Goal: Obtain resource: Obtain resource

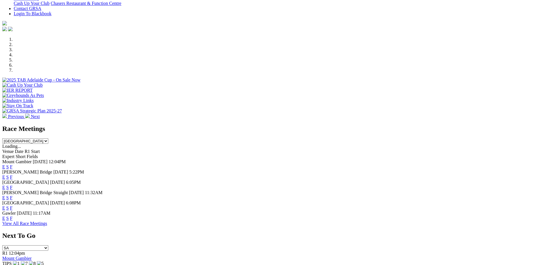
scroll to position [128, 0]
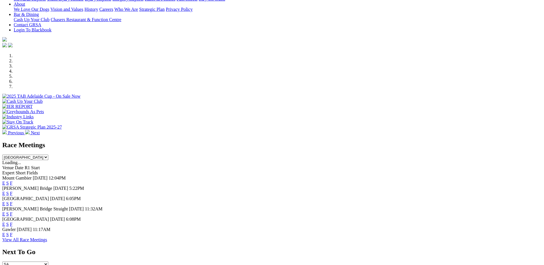
click at [13, 181] on link "F" at bounding box center [11, 183] width 3 height 5
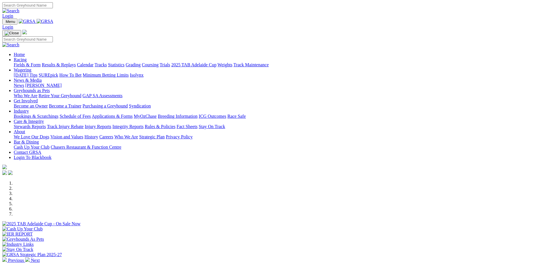
scroll to position [128, 0]
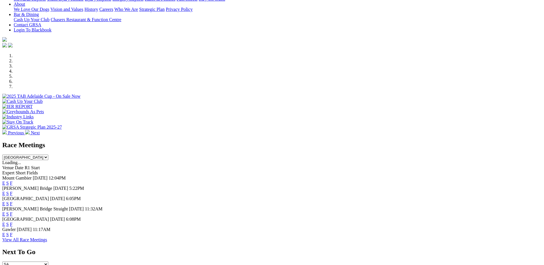
click at [5, 181] on link "E" at bounding box center [3, 183] width 3 height 5
